Goal: Information Seeking & Learning: Learn about a topic

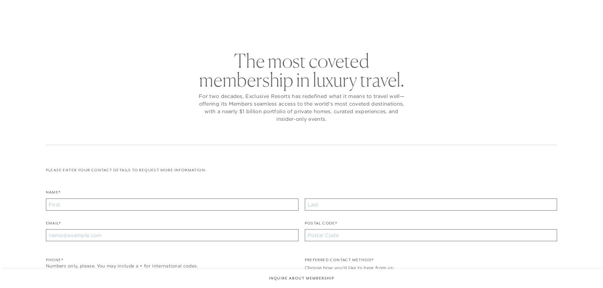
checkbox input "false"
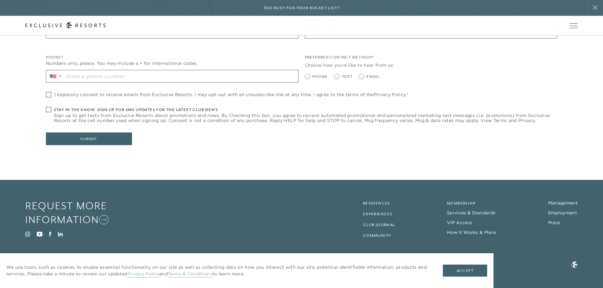
scroll to position [211, 0]
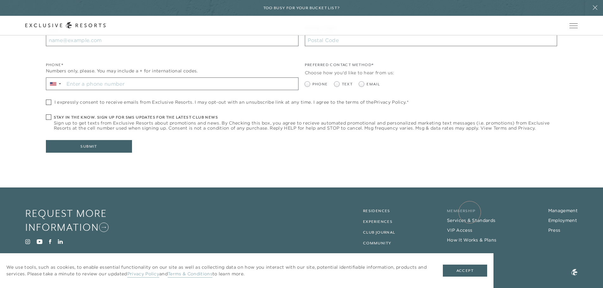
click at [470, 212] on link "Membership" at bounding box center [461, 211] width 29 height 4
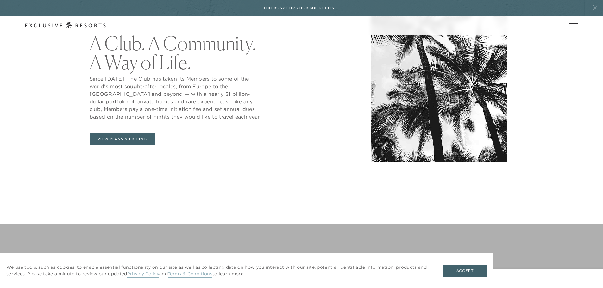
scroll to position [333, 0]
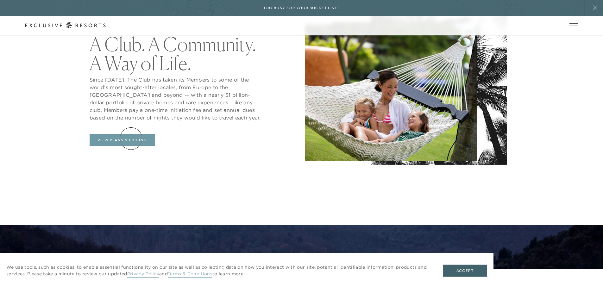
click at [131, 139] on link "View Plans & Pricing" at bounding box center [123, 140] width 66 height 12
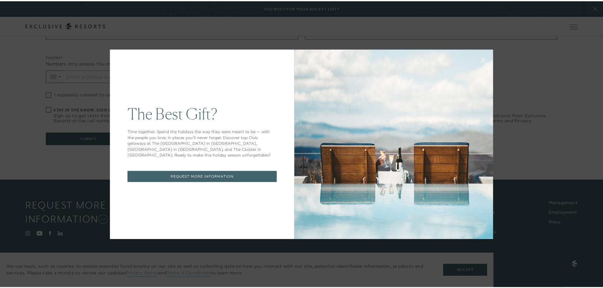
scroll to position [211, 0]
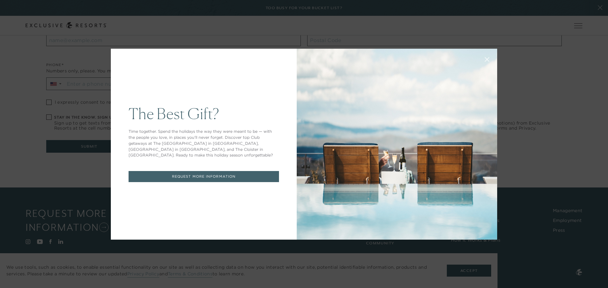
click at [503, 60] on div "The Best Gift? Time together. Spend the holidays the way they were meant to be …" at bounding box center [304, 144] width 608 height 288
click at [487, 54] on button at bounding box center [486, 58] width 15 height 15
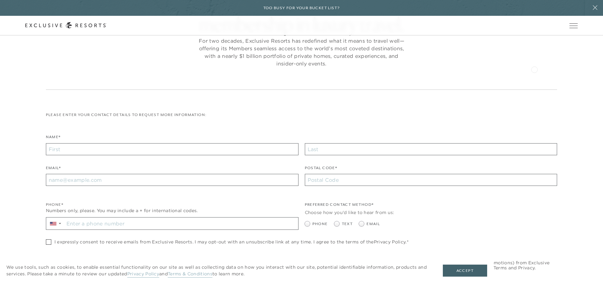
scroll to position [0, 0]
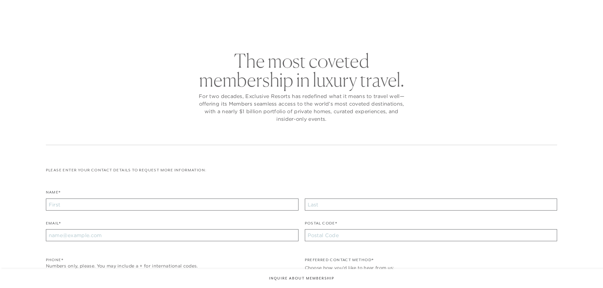
checkbox input "false"
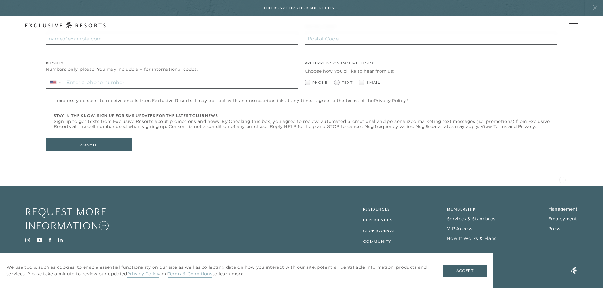
scroll to position [219, 0]
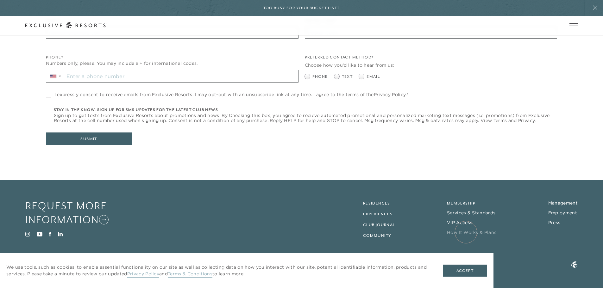
click at [466, 232] on link "How It Works & Plans" at bounding box center [471, 233] width 49 height 6
click at [466, 232] on div "Skip to main content Too busy for your bucket list? Not a bucket list. A bluepr…" at bounding box center [301, 34] width 603 height 507
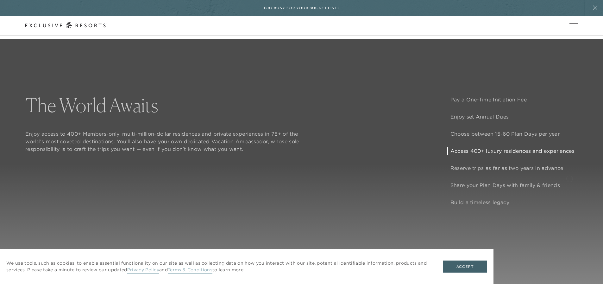
scroll to position [523, 0]
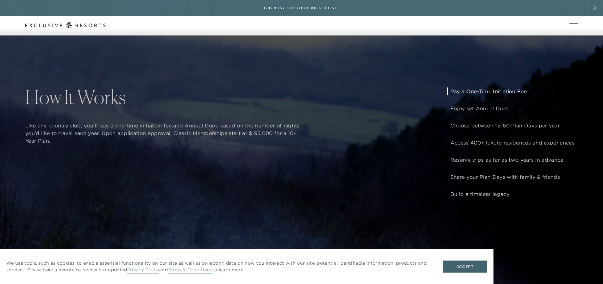
click at [508, 95] on p "Pay a One-Time Initiation Fee" at bounding box center [513, 91] width 124 height 8
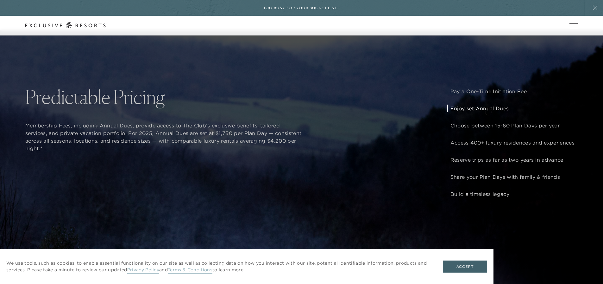
click at [488, 111] on p "Enjoy set Annual Dues" at bounding box center [513, 109] width 124 height 8
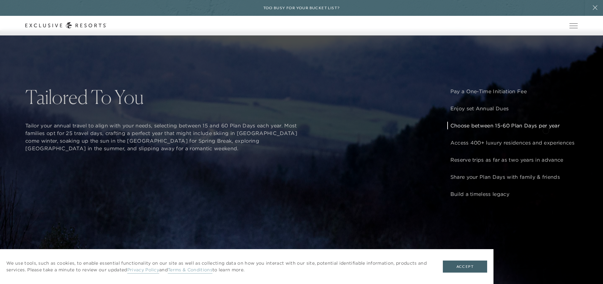
click at [546, 129] on p "Choose between 15-60 Plan Days per year" at bounding box center [513, 126] width 124 height 8
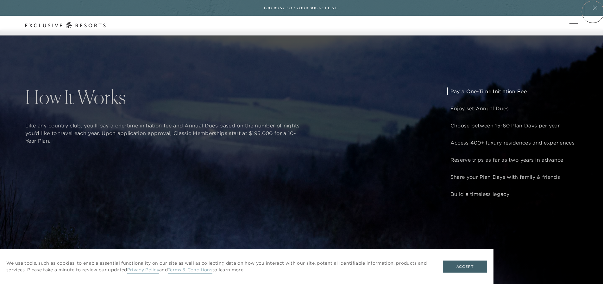
click at [593, 12] on button at bounding box center [595, 8] width 16 height 16
